Goal: Task Accomplishment & Management: Manage account settings

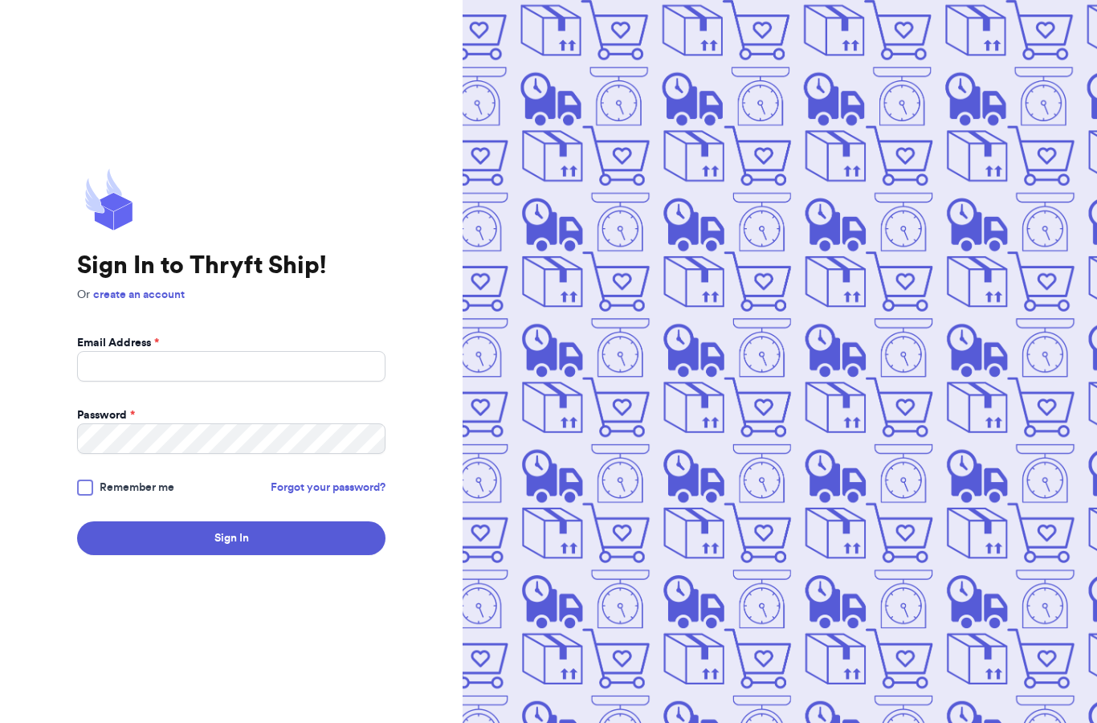
click at [126, 381] on input "Email Address *" at bounding box center [231, 366] width 308 height 31
type input "[EMAIL_ADDRESS][DOMAIN_NAME]"
click at [87, 495] on div at bounding box center [85, 487] width 16 height 16
click at [0, 0] on input "Remember me" at bounding box center [0, 0] width 0 height 0
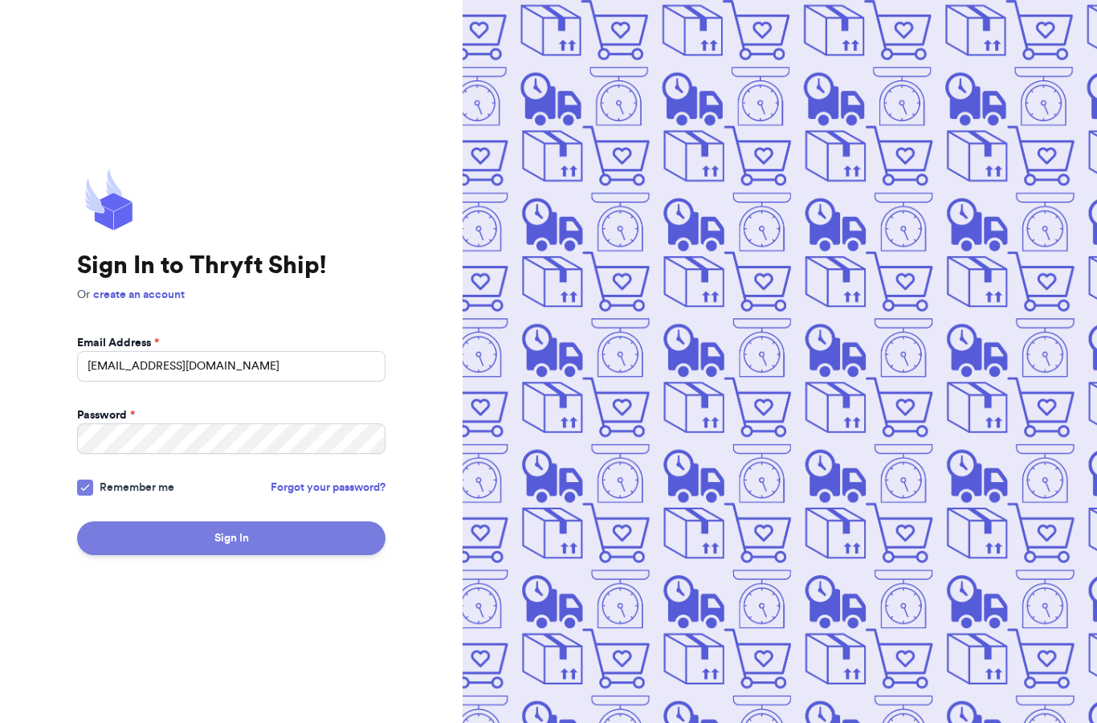
click at [226, 555] on button "Sign In" at bounding box center [231, 538] width 308 height 34
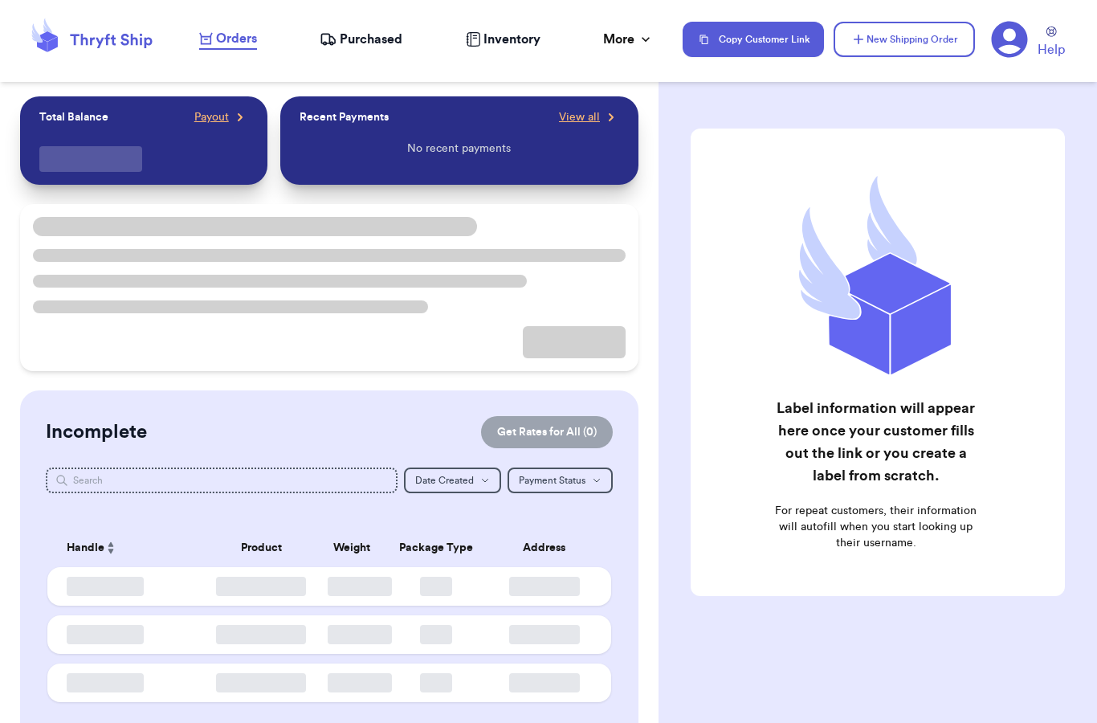
checkbox input "false"
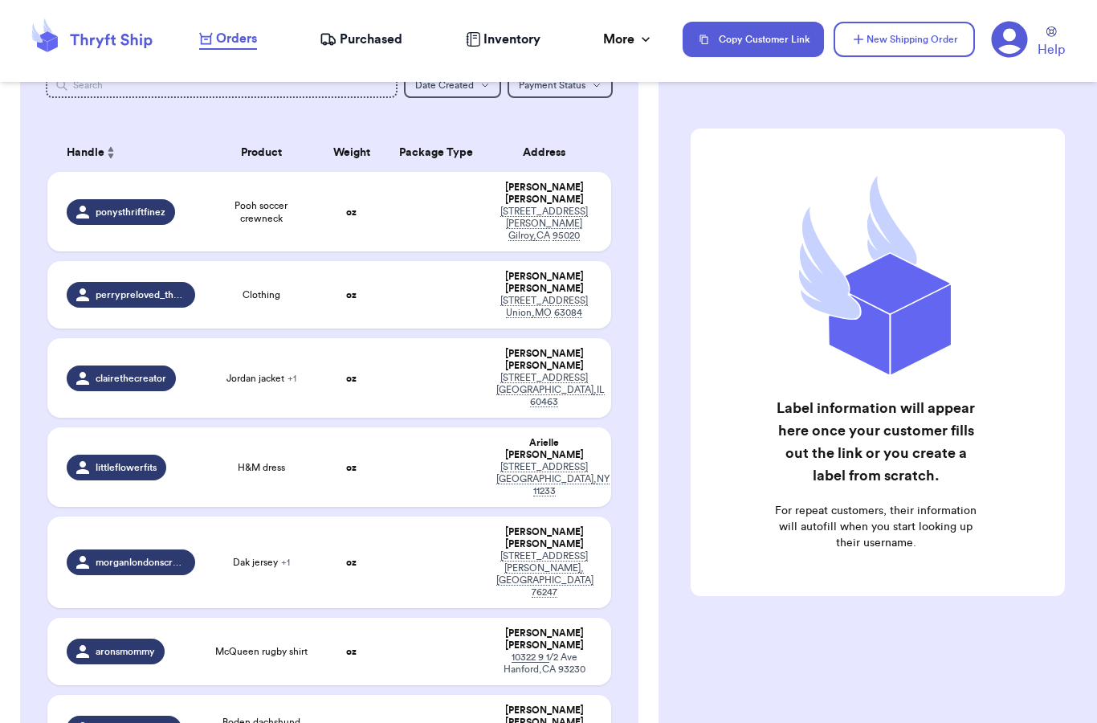
scroll to position [224, 0]
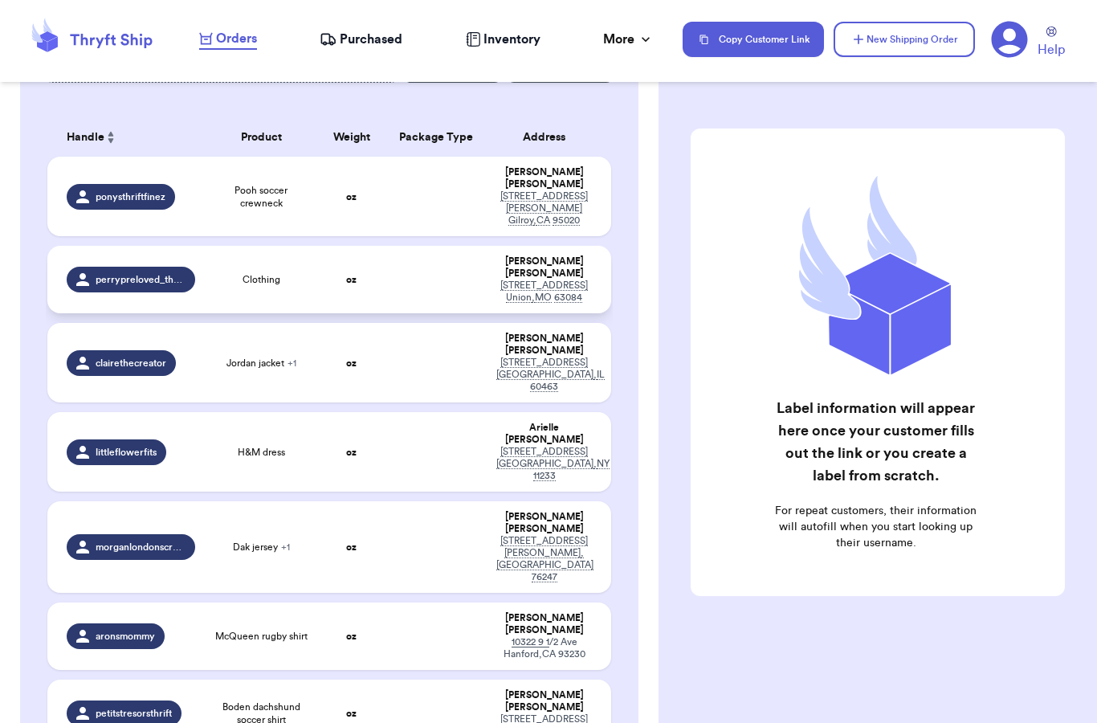
click at [433, 278] on td at bounding box center [435, 279] width 101 height 67
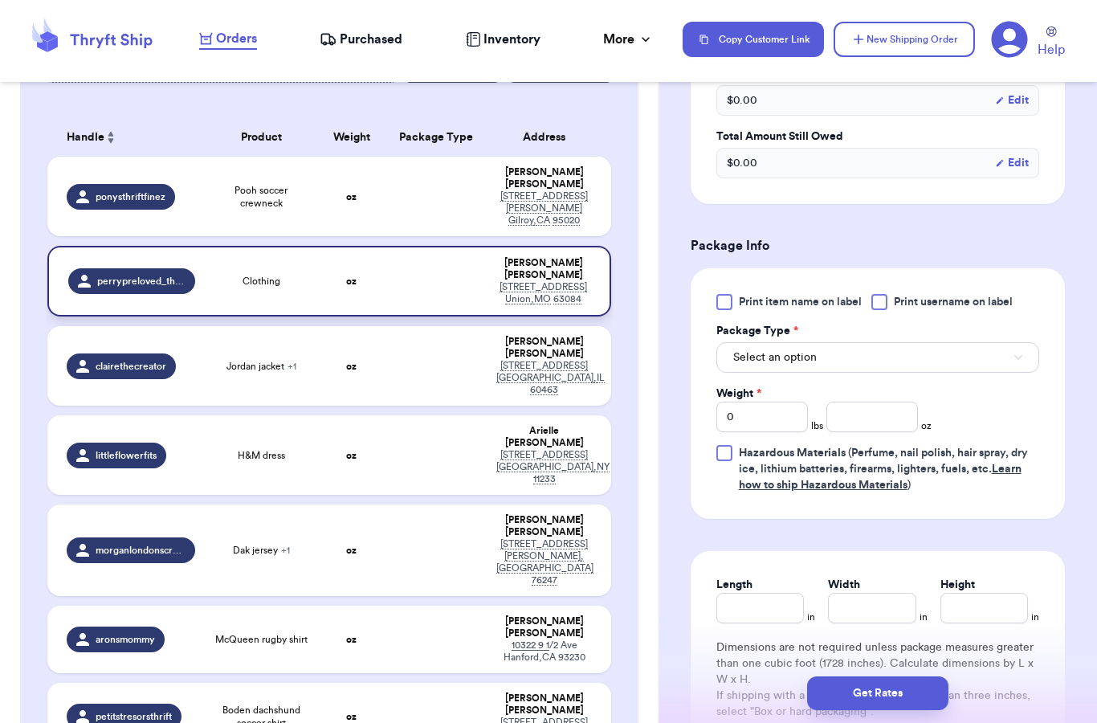
scroll to position [552, 0]
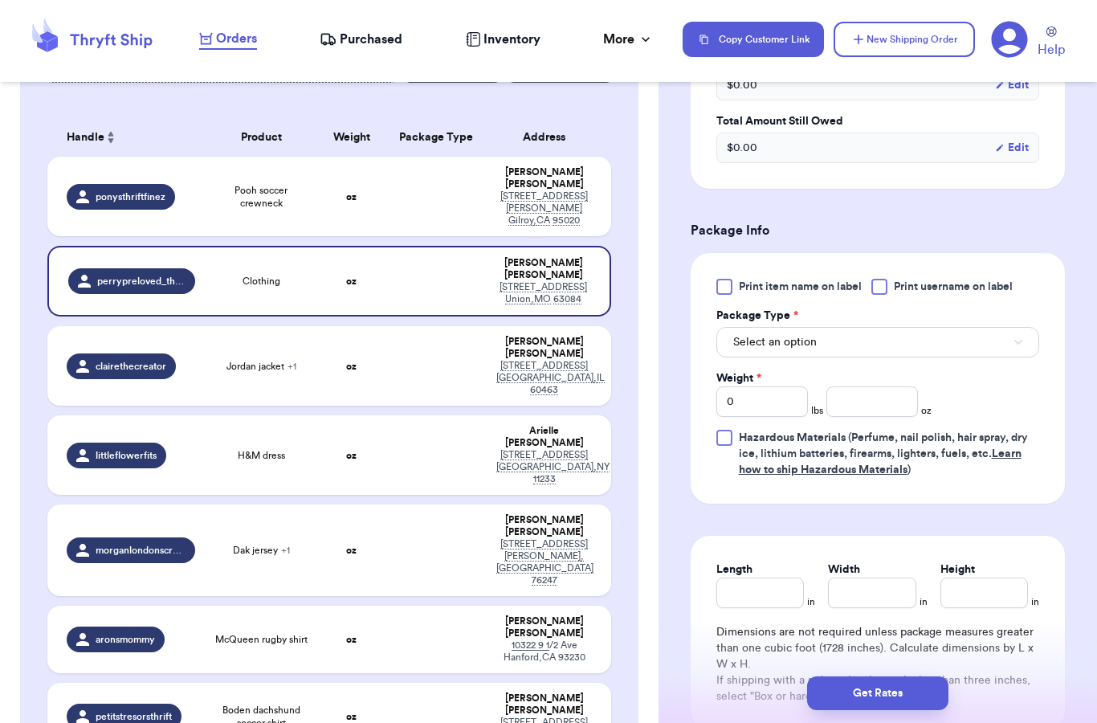
click at [976, 339] on button "Select an option" at bounding box center [877, 342] width 323 height 31
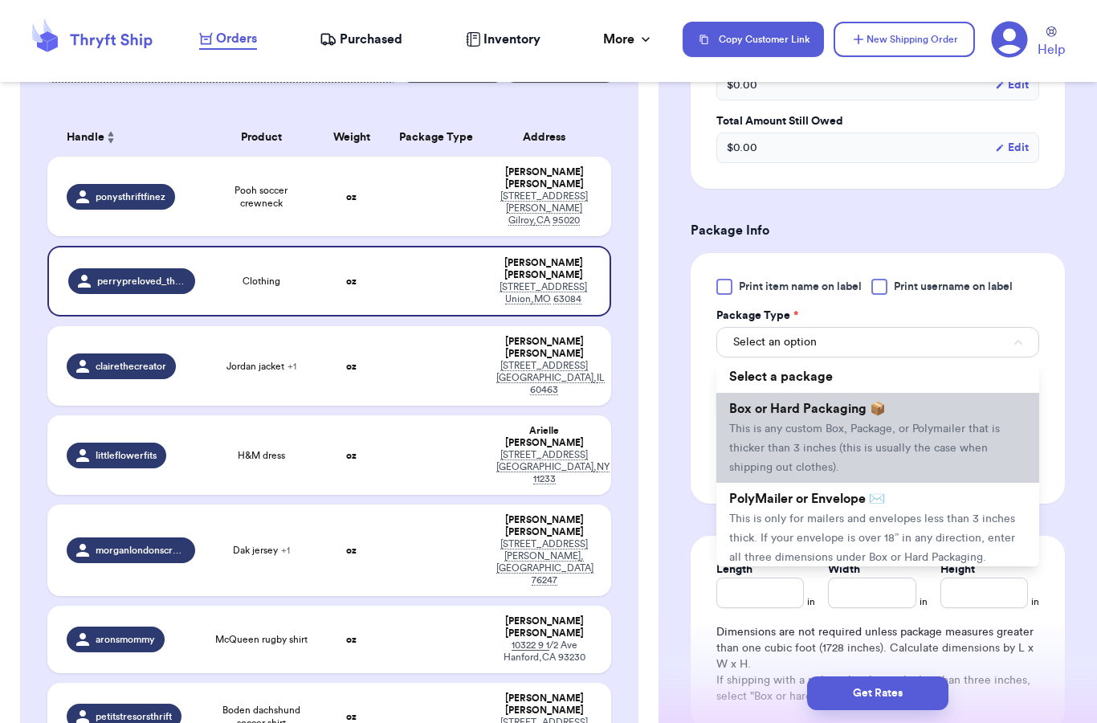
click at [828, 434] on span "This is any custom Box, Package, or Polymailer that is thicker than 3 inches (t…" at bounding box center [864, 448] width 271 height 50
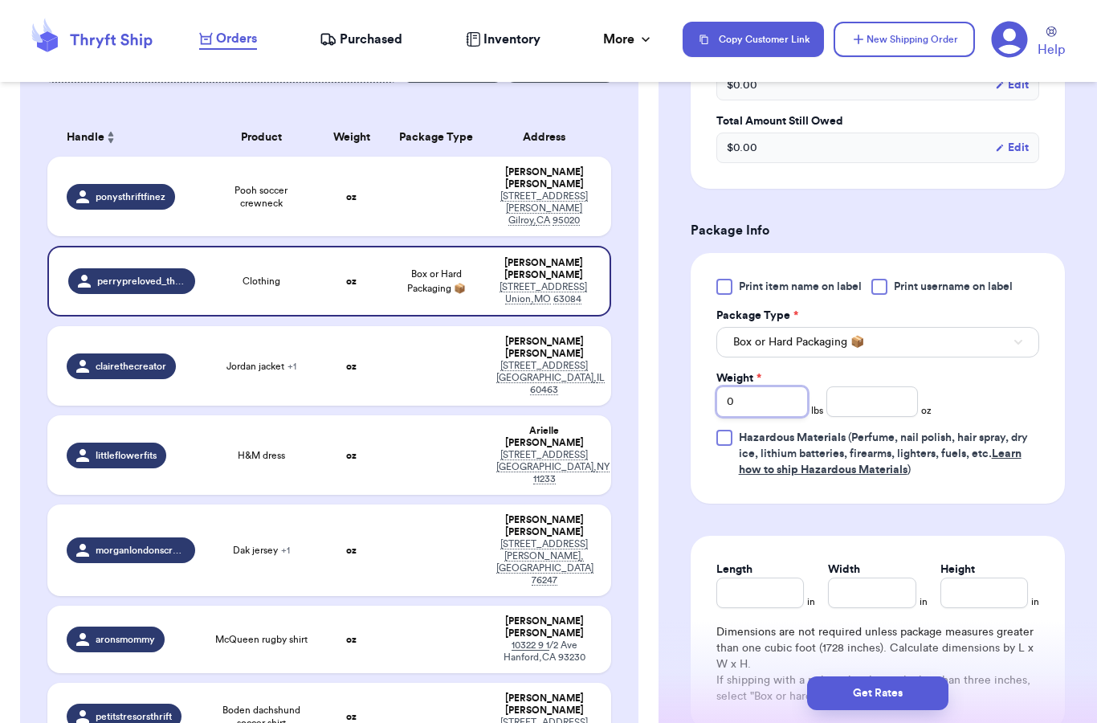
click at [771, 402] on input "0" at bounding box center [762, 401] width 92 height 31
type input "3"
click at [862, 394] on input "number" at bounding box center [872, 401] width 92 height 31
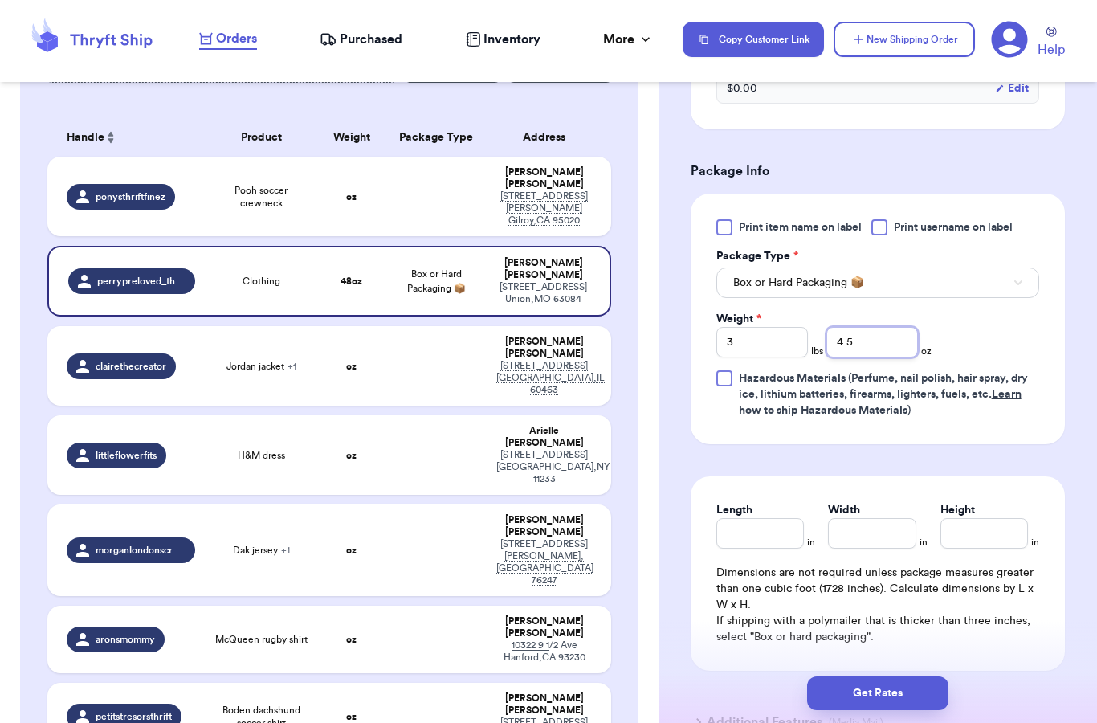
scroll to position [671, 0]
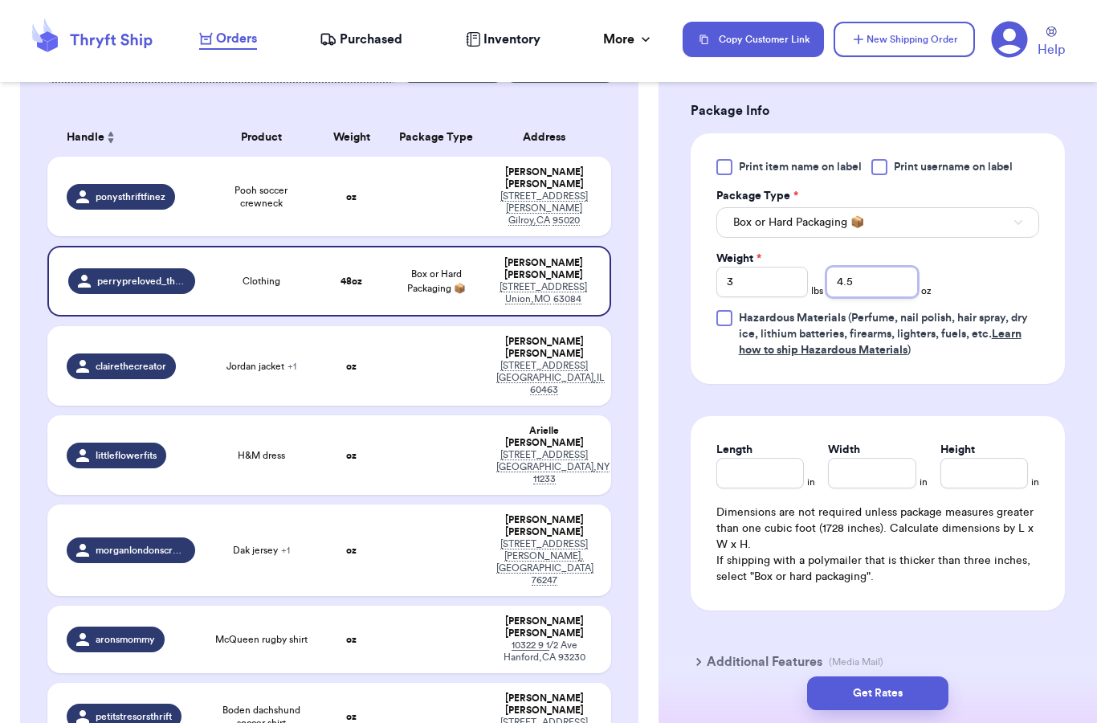
type input "4.5"
click at [762, 482] on input "Length" at bounding box center [760, 473] width 88 height 31
type input "15.5"
type input "9.5"
type input "6"
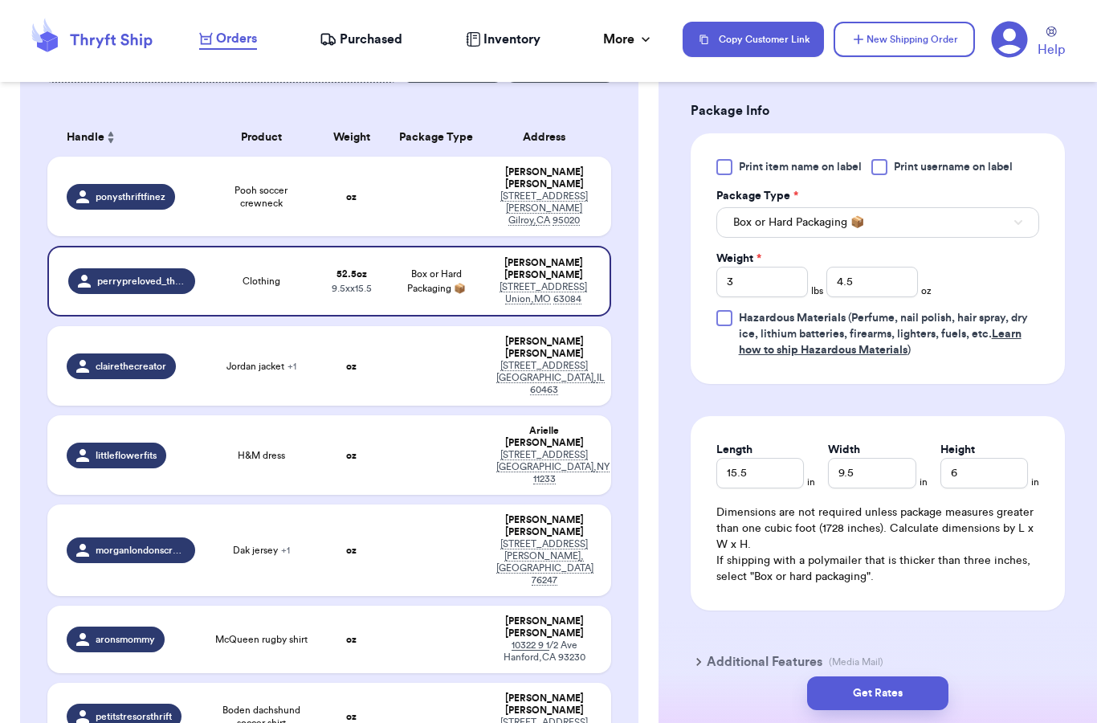
click at [730, 408] on form "Shipping Information Delete Label Customer Info Instagram Handle: perrypreloved…" at bounding box center [878, 75] width 374 height 1237
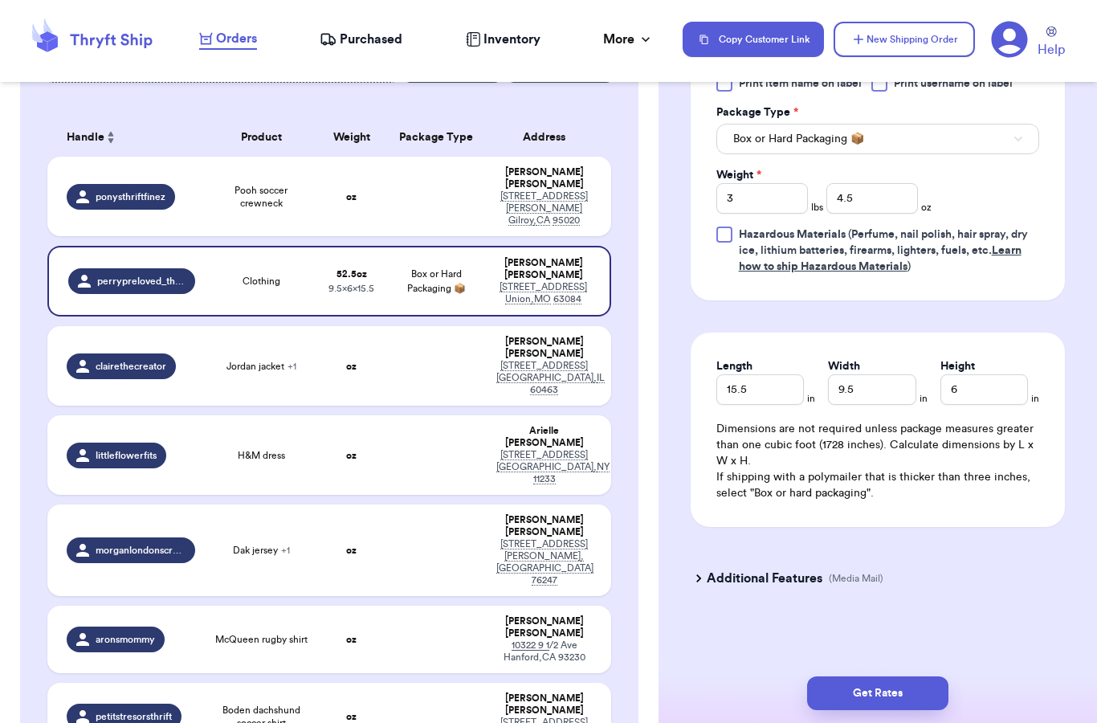
scroll to position [755, 0]
click at [868, 676] on button "Get Rates" at bounding box center [877, 693] width 141 height 34
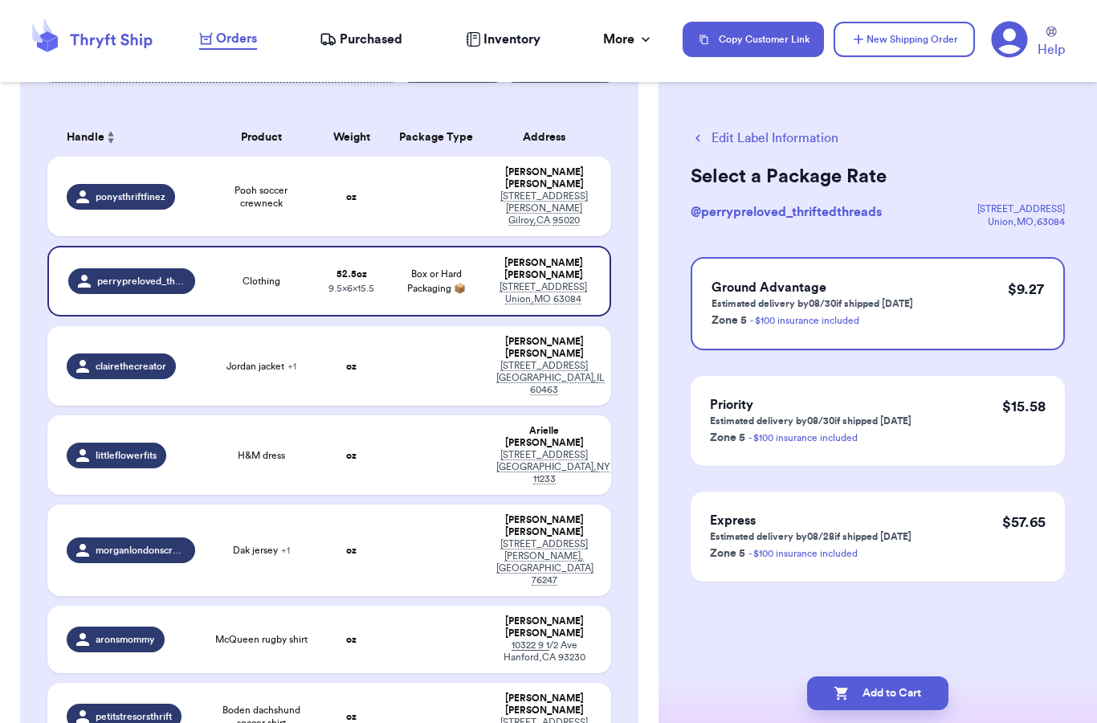
scroll to position [0, 0]
click at [894, 676] on button "Add to Cart" at bounding box center [877, 693] width 141 height 34
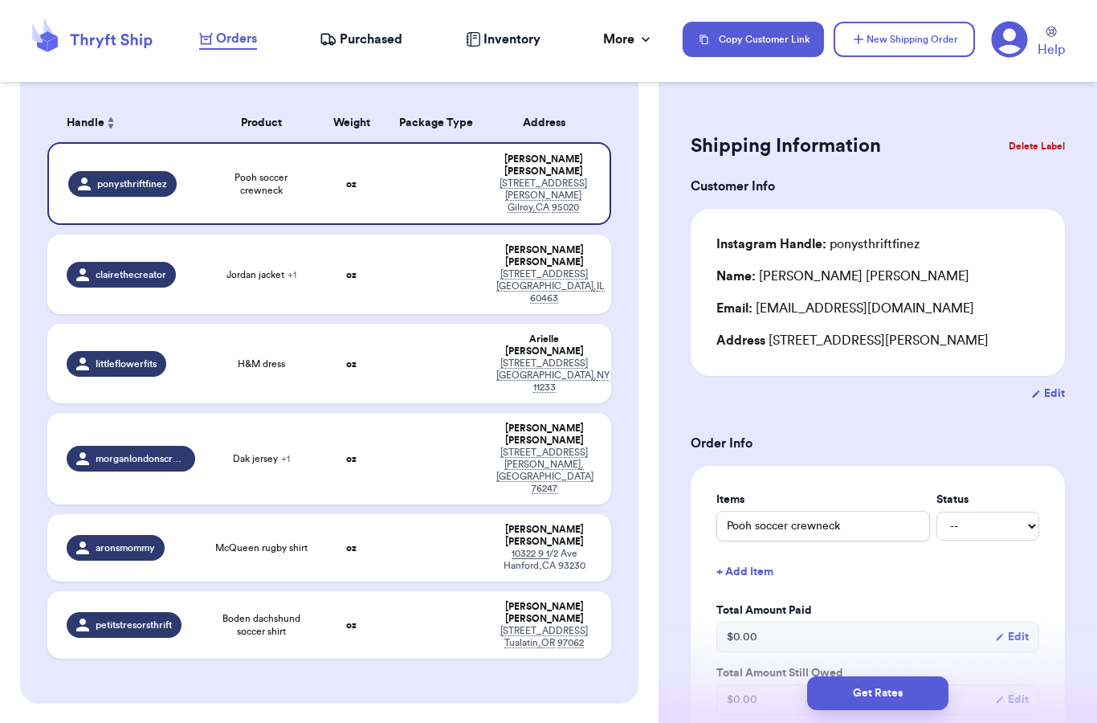
scroll to position [235, 0]
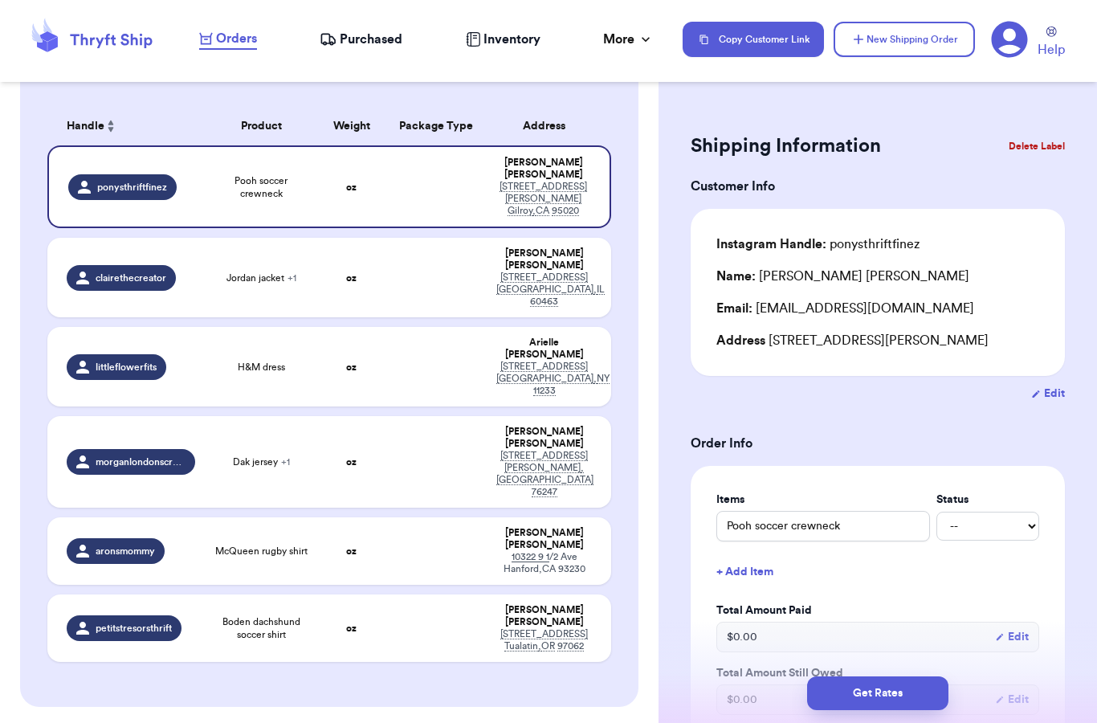
click at [363, 32] on span "Purchased" at bounding box center [371, 39] width 63 height 19
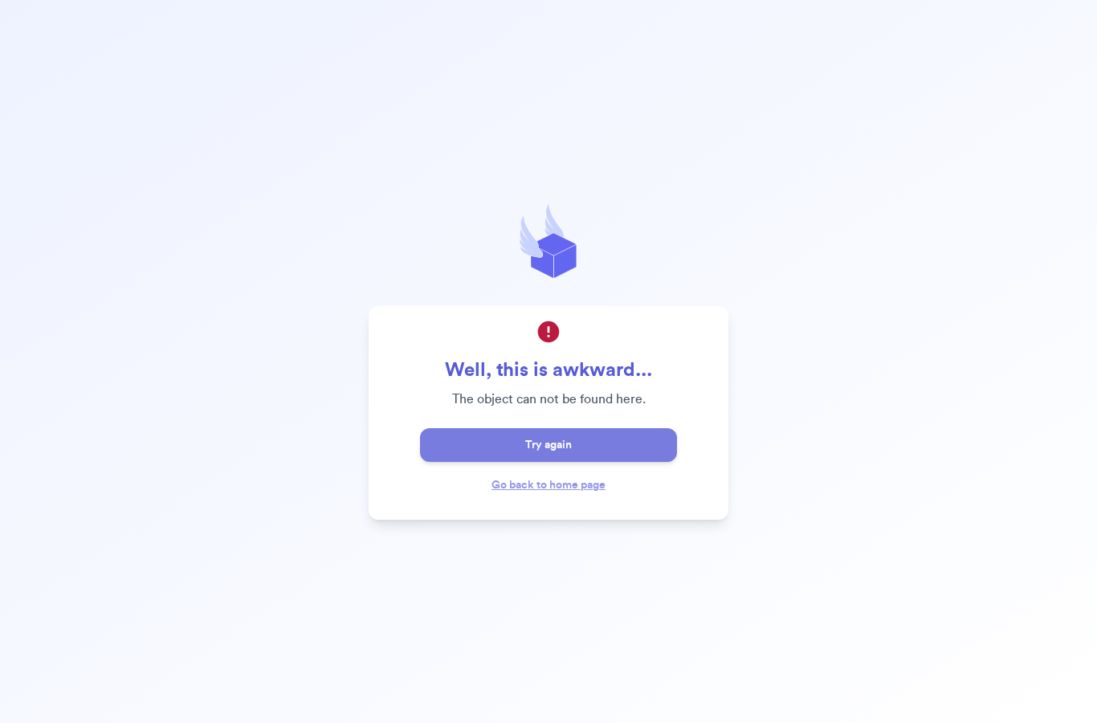
click at [613, 462] on button "Try again" at bounding box center [548, 445] width 257 height 34
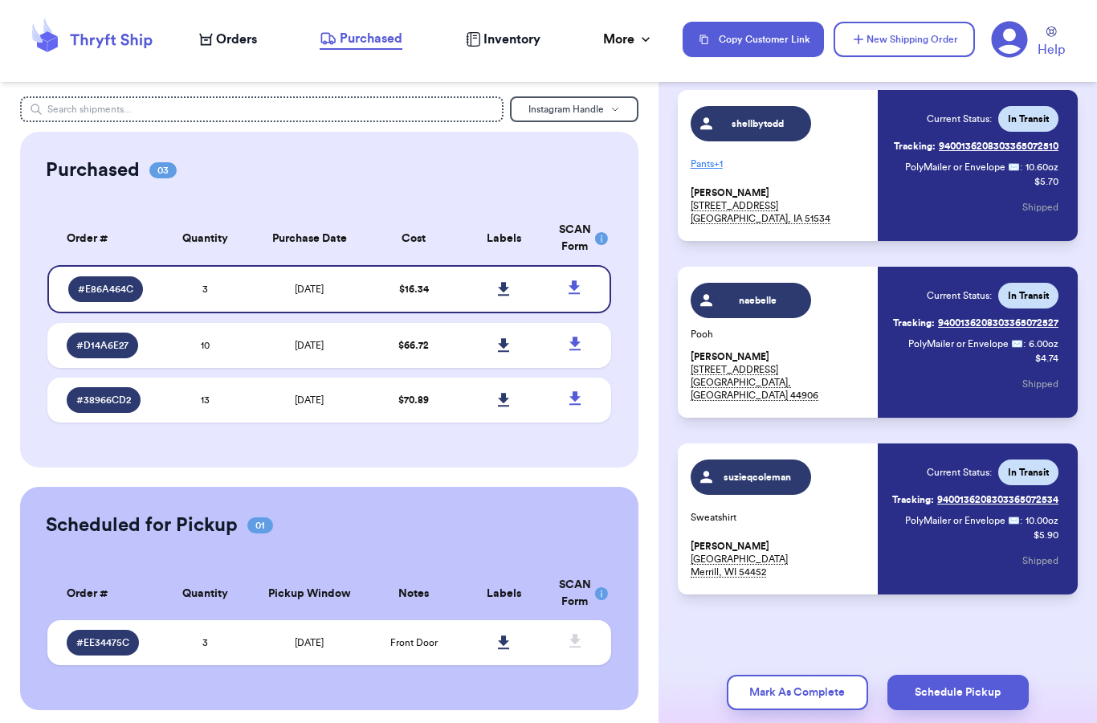
scroll to position [112, 0]
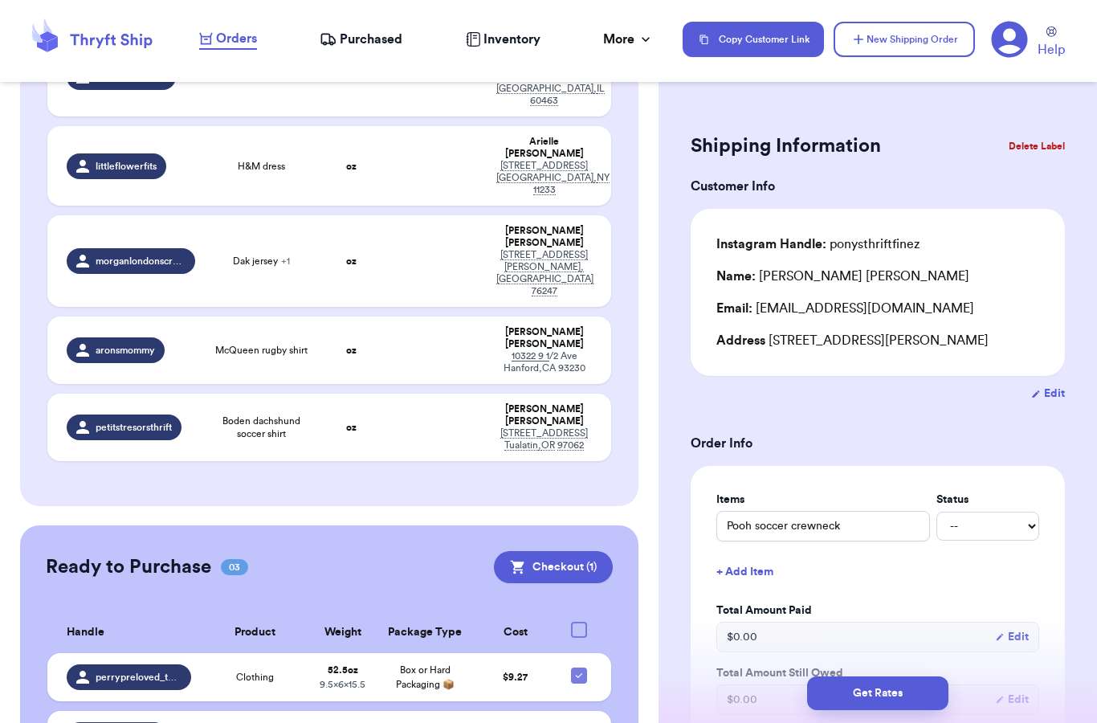
scroll to position [435, 0]
click at [585, 622] on div at bounding box center [579, 630] width 16 height 16
click at [579, 622] on input "checkbox" at bounding box center [578, 622] width 1 height 1
checkbox input "true"
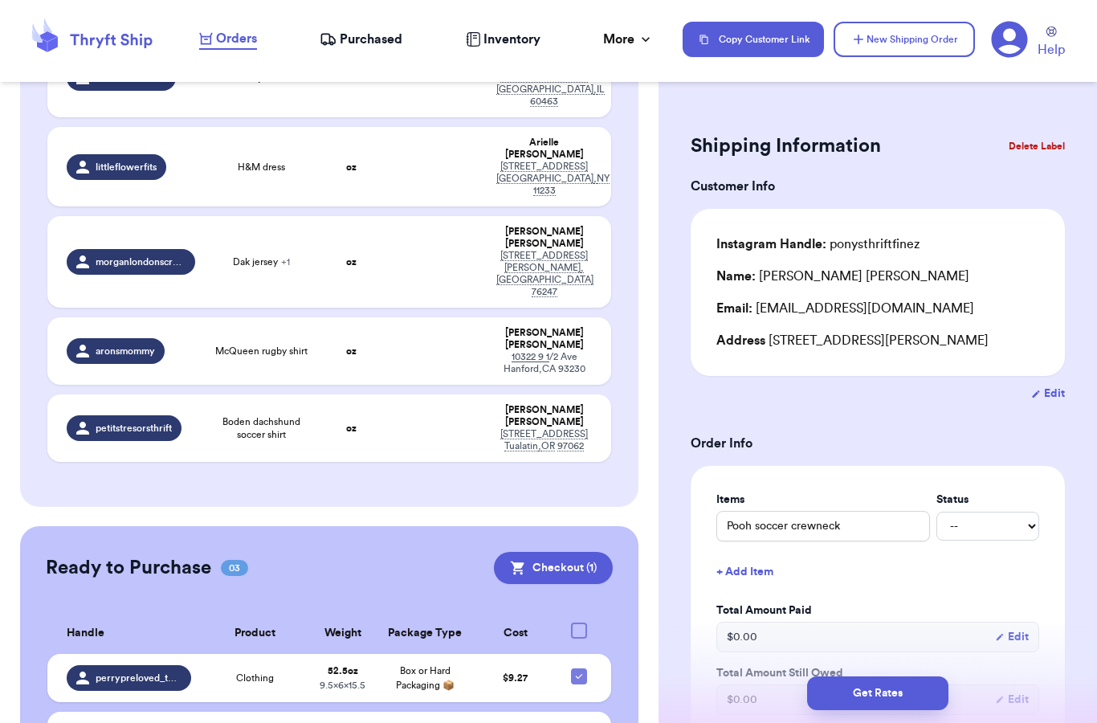
checkbox input "true"
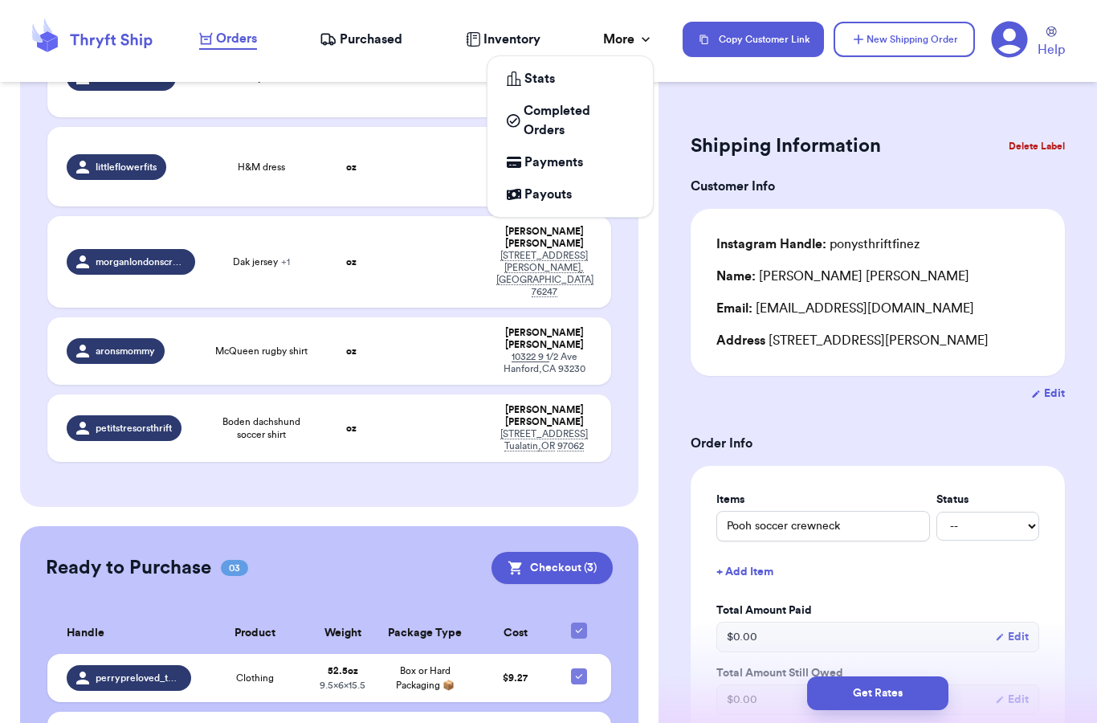
click at [619, 38] on div "More" at bounding box center [628, 39] width 51 height 19
click at [544, 118] on span "Completed Orders" at bounding box center [579, 120] width 110 height 39
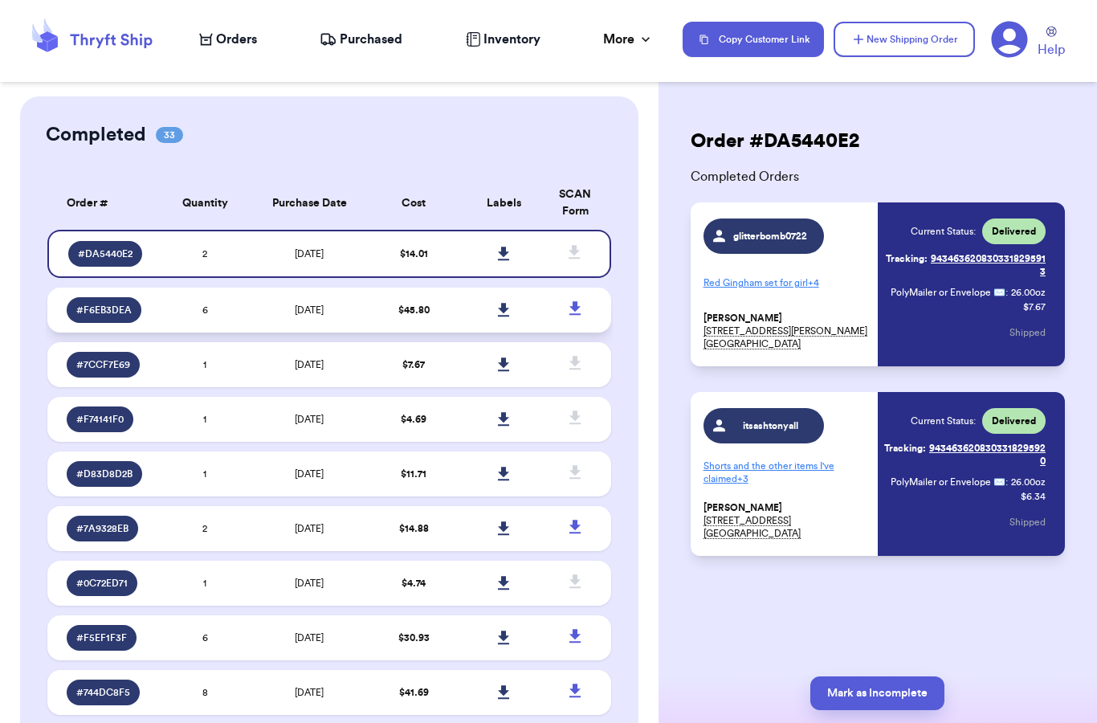
click at [188, 329] on td "6" at bounding box center [205, 309] width 90 height 45
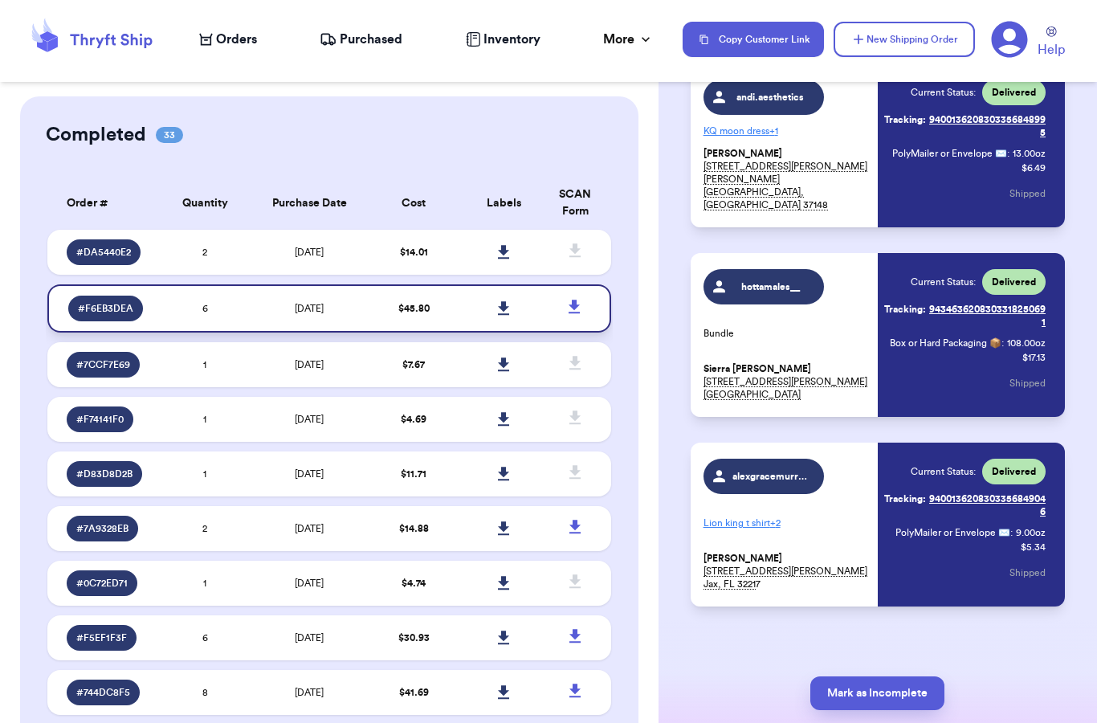
scroll to position [694, 0]
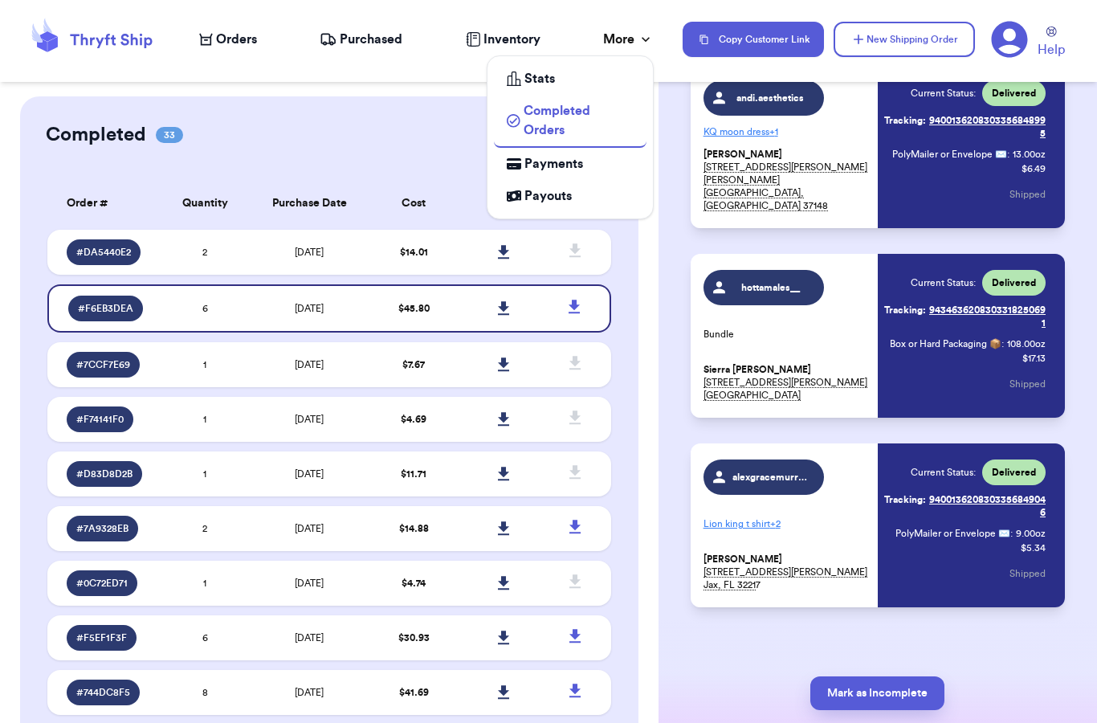
click at [622, 40] on div "More" at bounding box center [628, 39] width 51 height 19
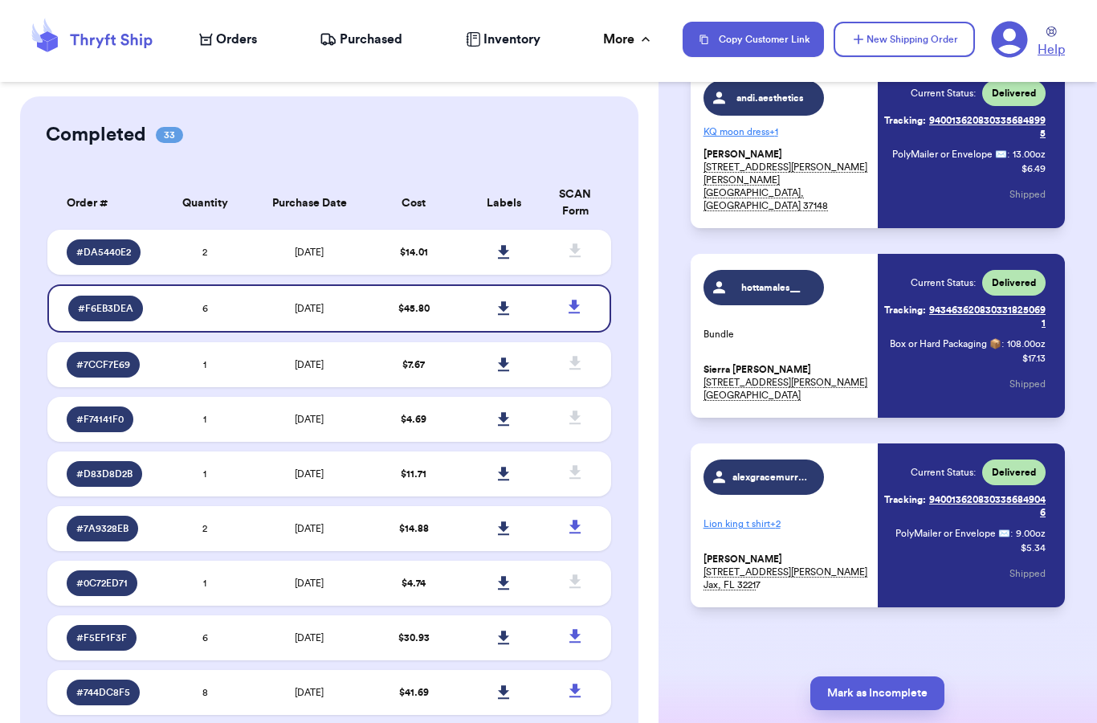
click at [1054, 40] on span "Help" at bounding box center [1051, 49] width 27 height 19
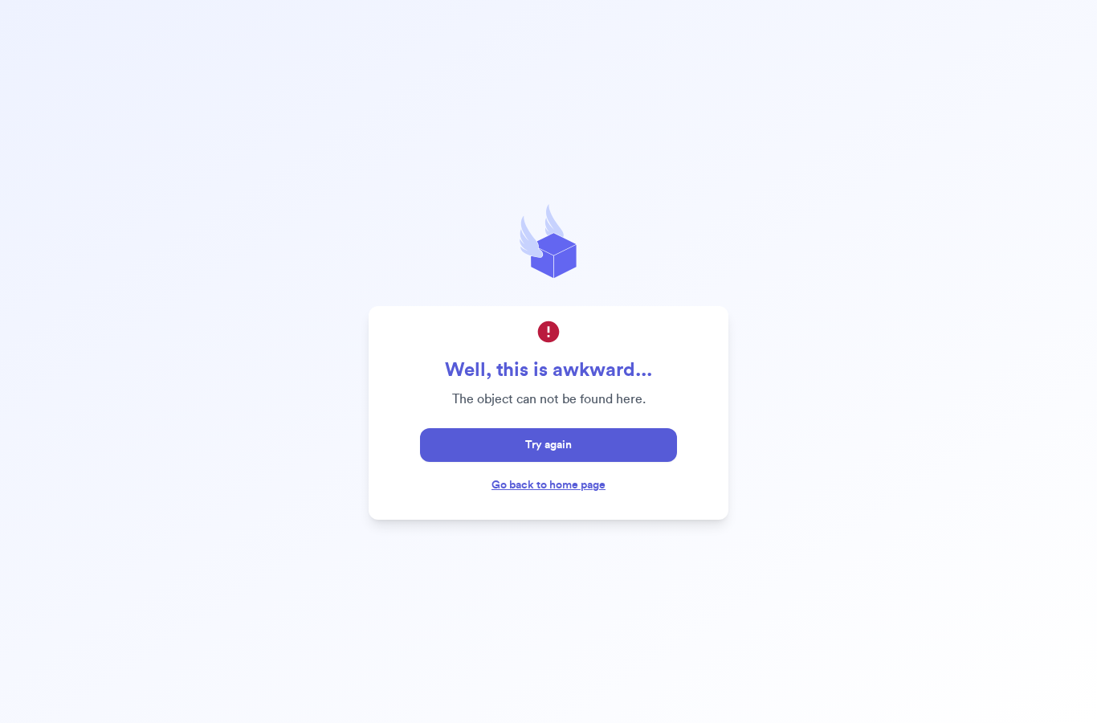
click at [584, 491] on link "Go back to home page" at bounding box center [548, 484] width 114 height 11
